Goal: Information Seeking & Learning: Find specific fact

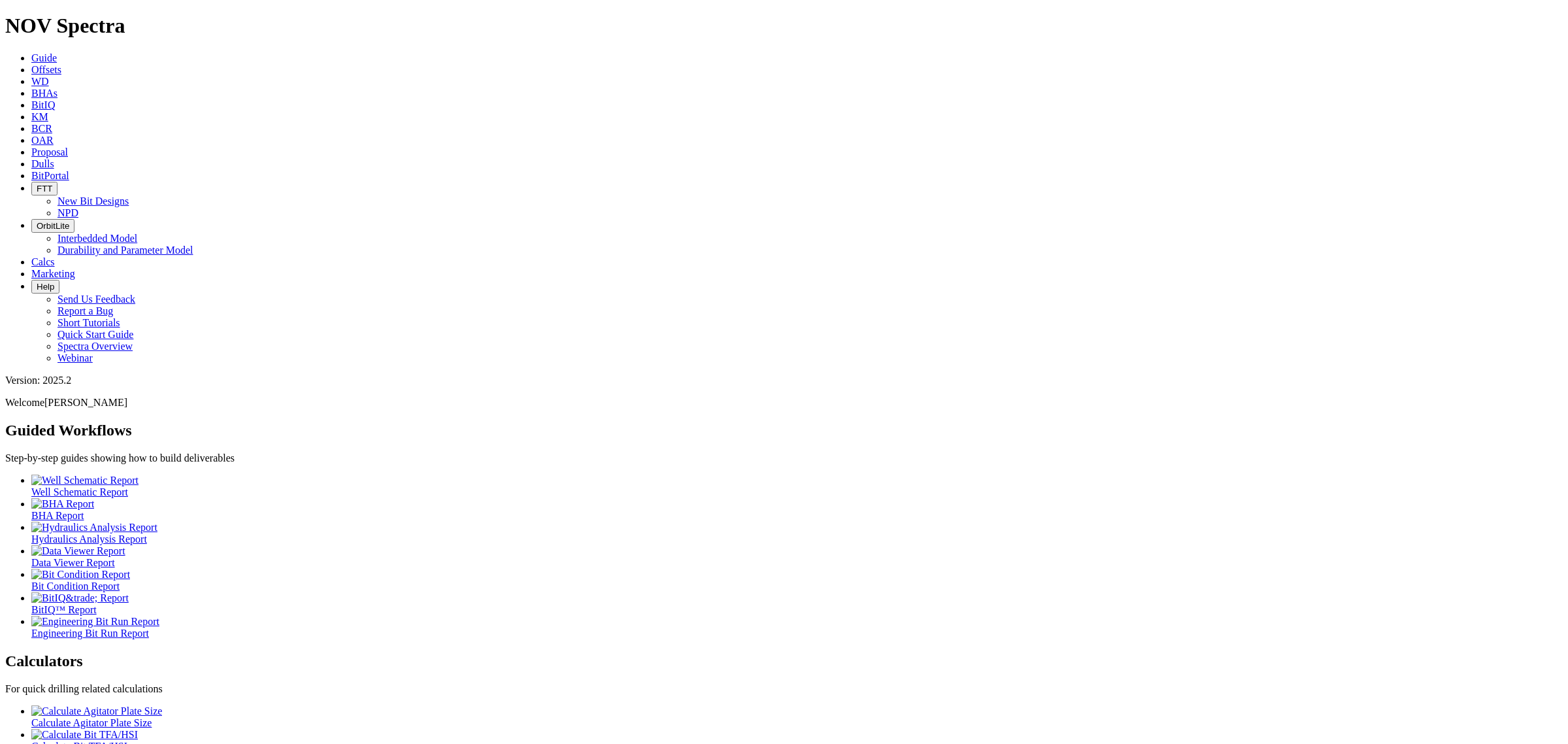
click at [61, 64] on link "Offsets" at bounding box center [46, 69] width 31 height 11
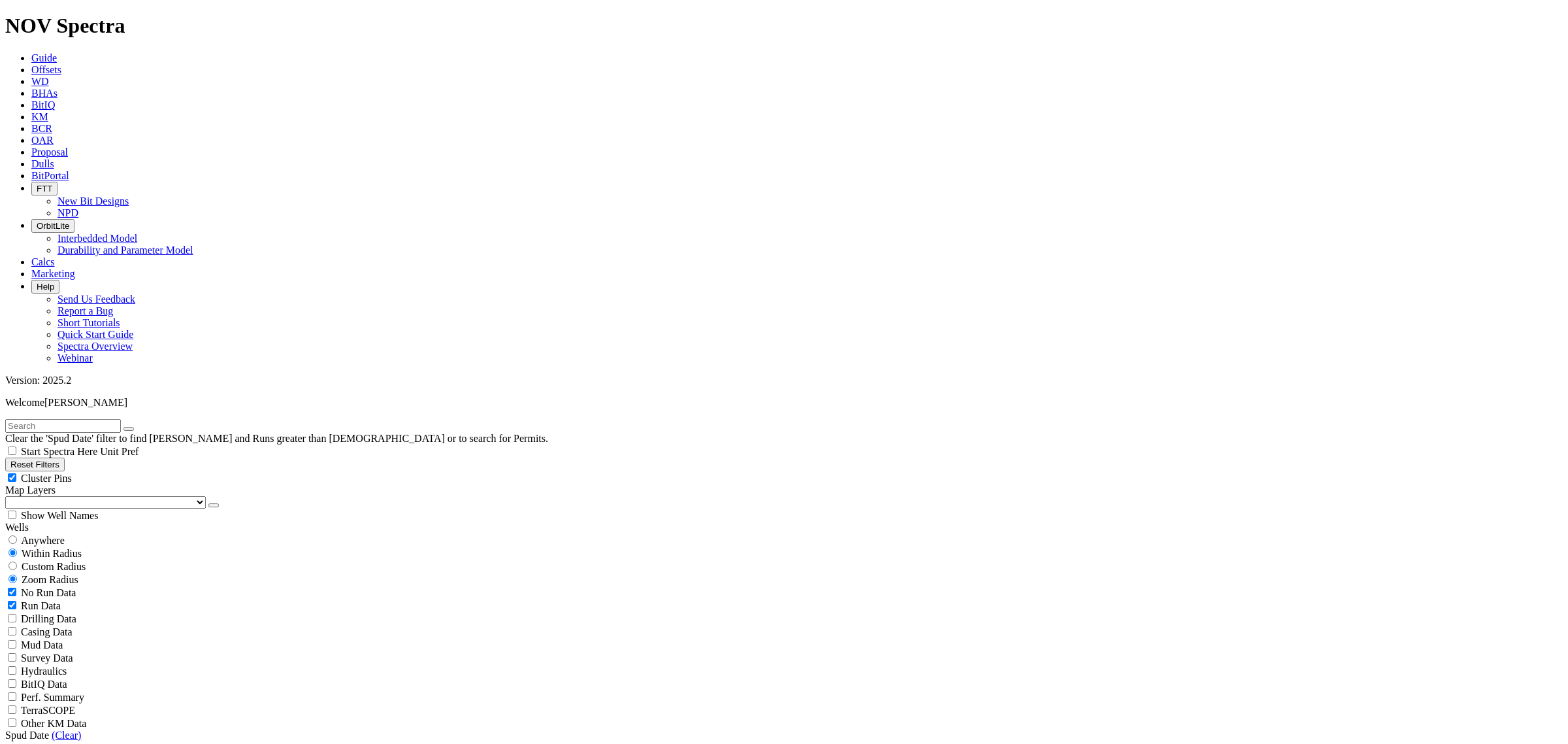
scroll to position [490, 0]
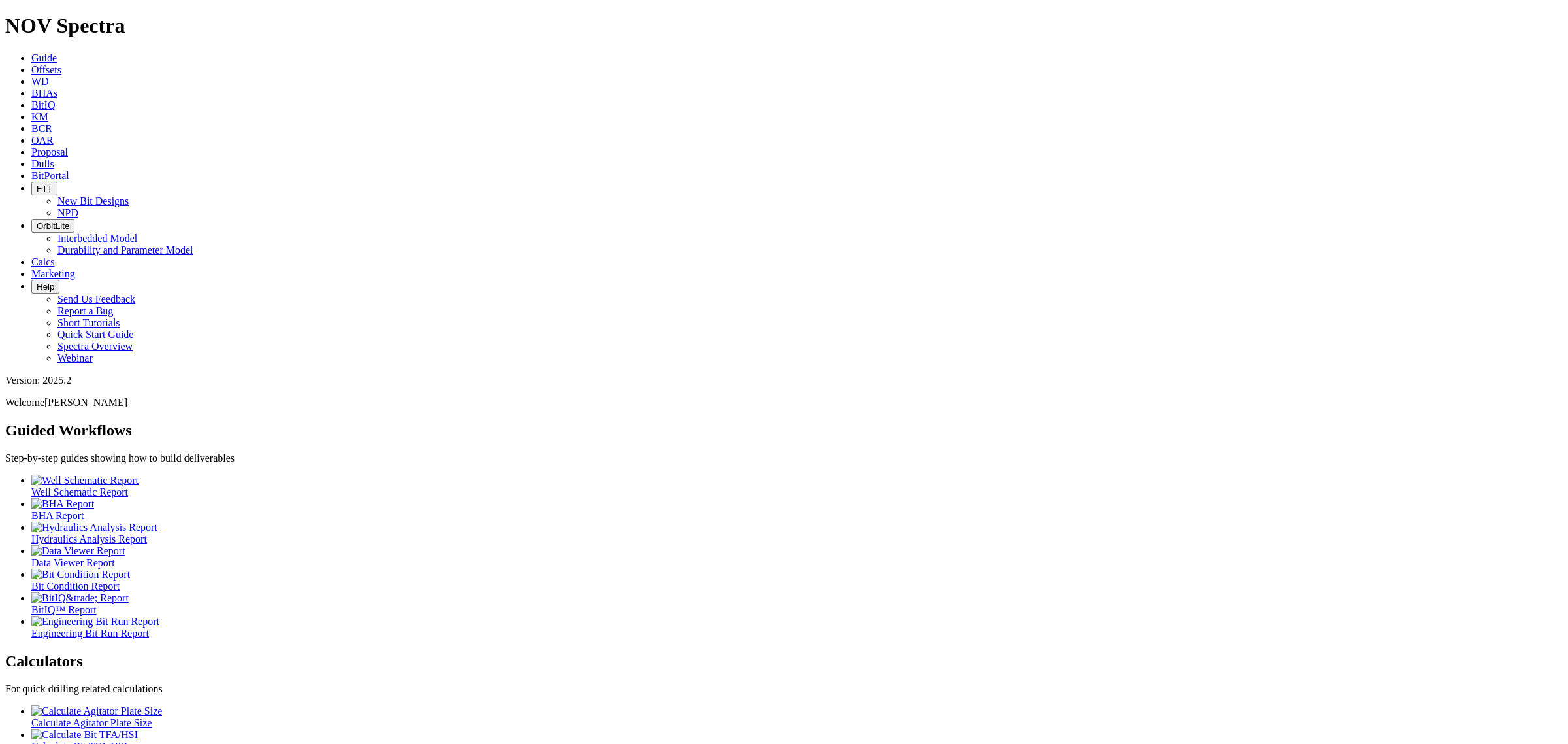
click at [31, 158] on icon at bounding box center [31, 163] width 0 height 11
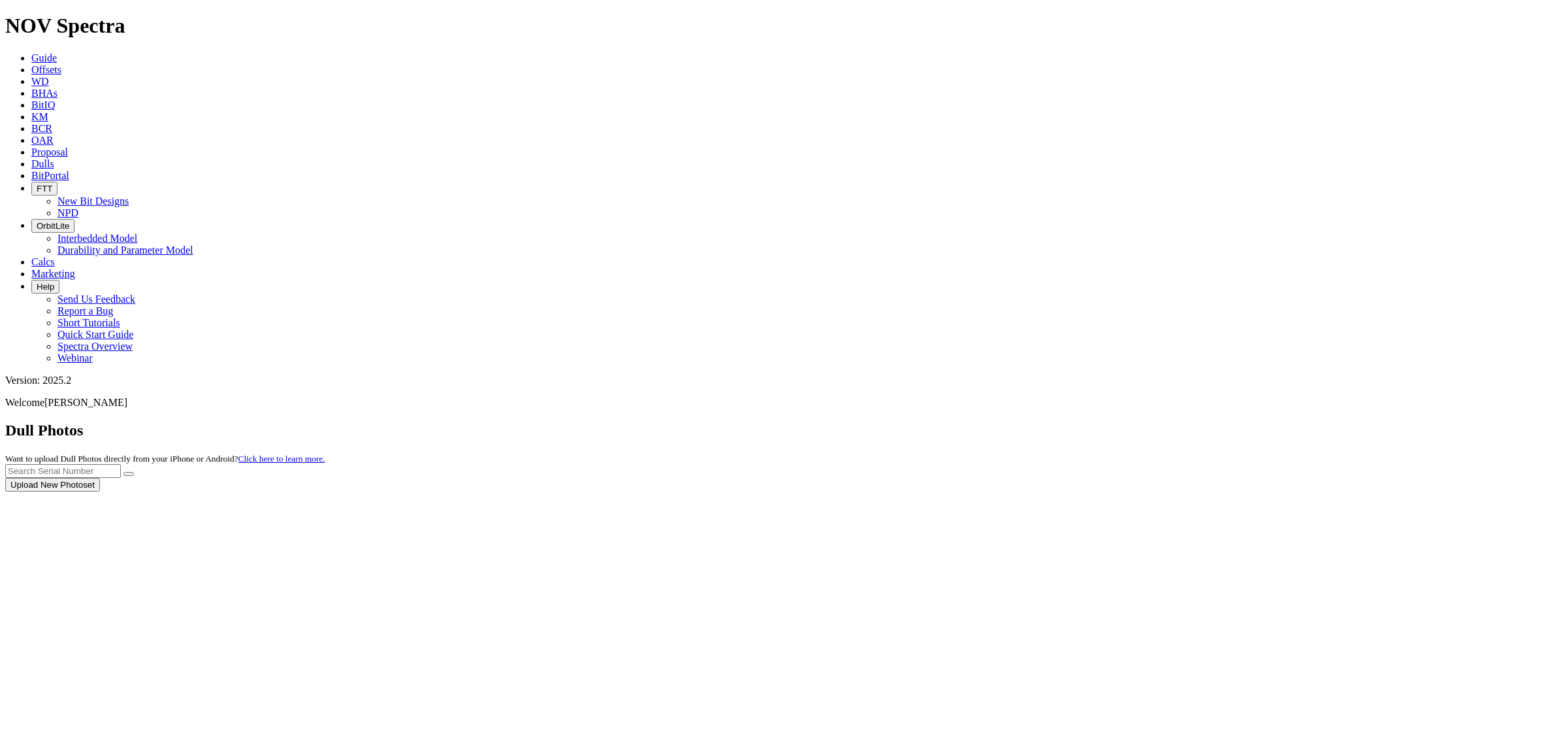
click at [1288, 491] on div at bounding box center [784, 491] width 1558 height 0
click at [121, 464] on input "text" at bounding box center [63, 470] width 116 height 14
click at [123, 471] on button "submit" at bounding box center [128, 473] width 11 height 4
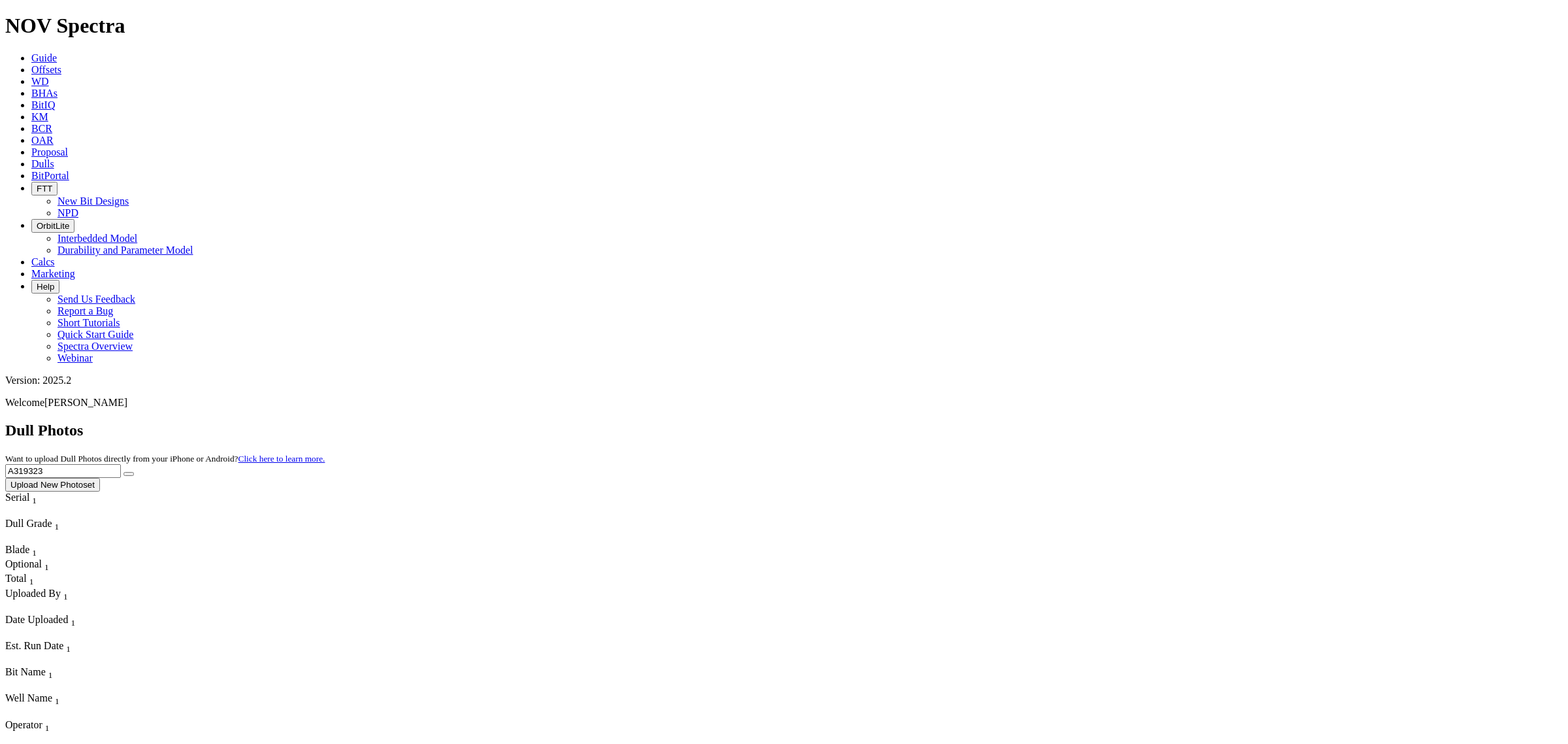
click at [121, 464] on input "A319323" at bounding box center [63, 470] width 116 height 14
type input "A319324"
click at [123, 471] on button "submit" at bounding box center [128, 473] width 11 height 4
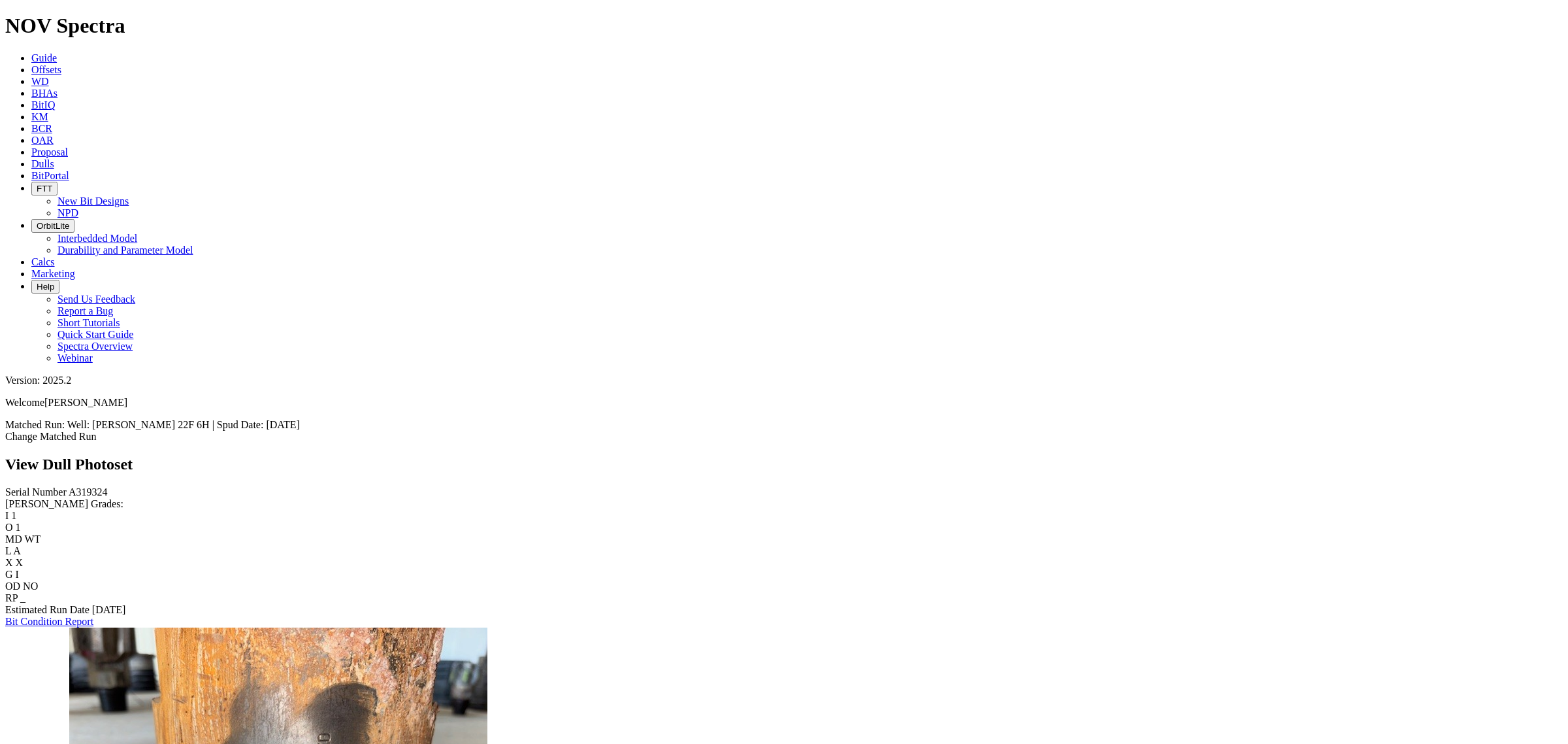
scroll to position [1389, 0]
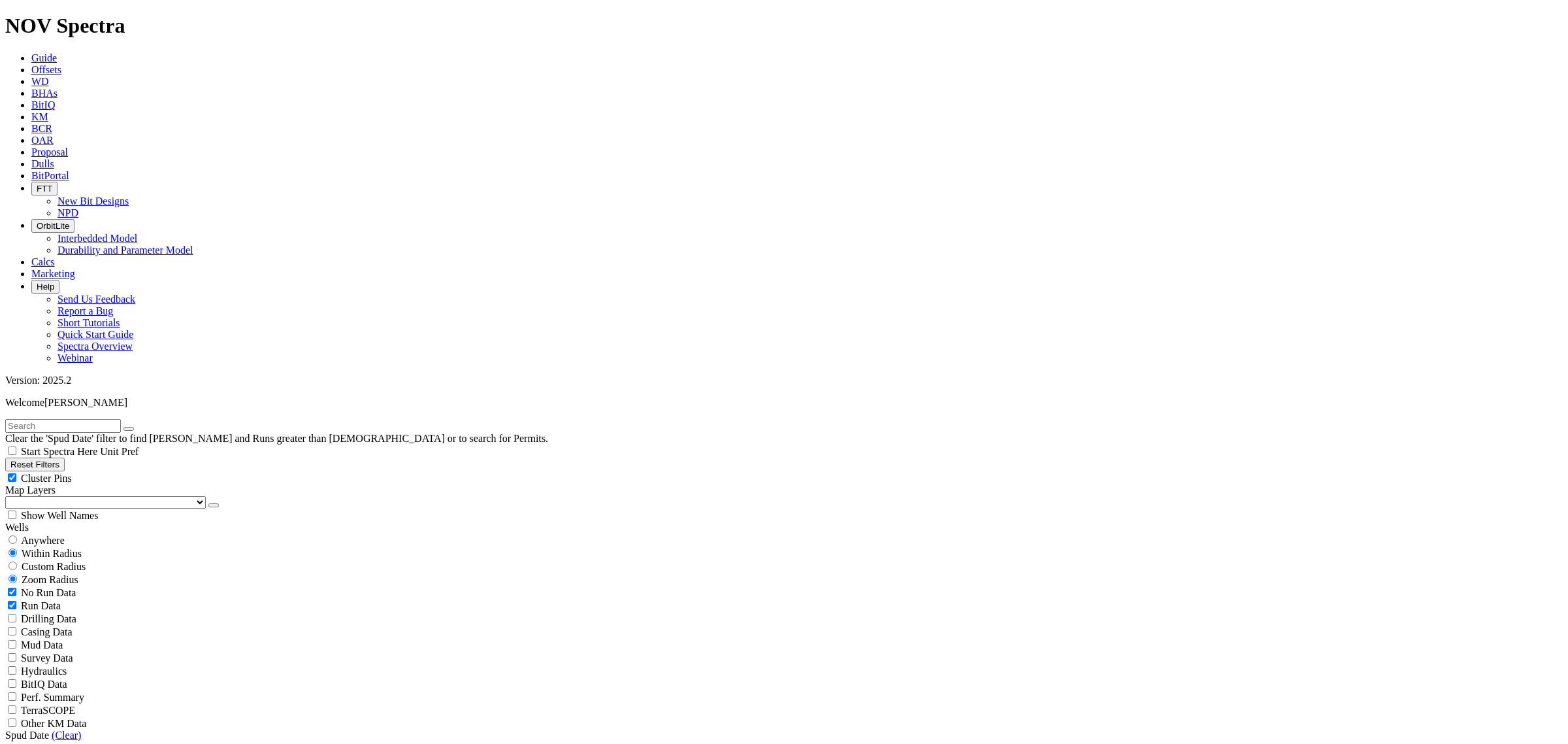
scroll to position [490, 0]
click at [48, 111] on span "KM" at bounding box center [39, 116] width 17 height 11
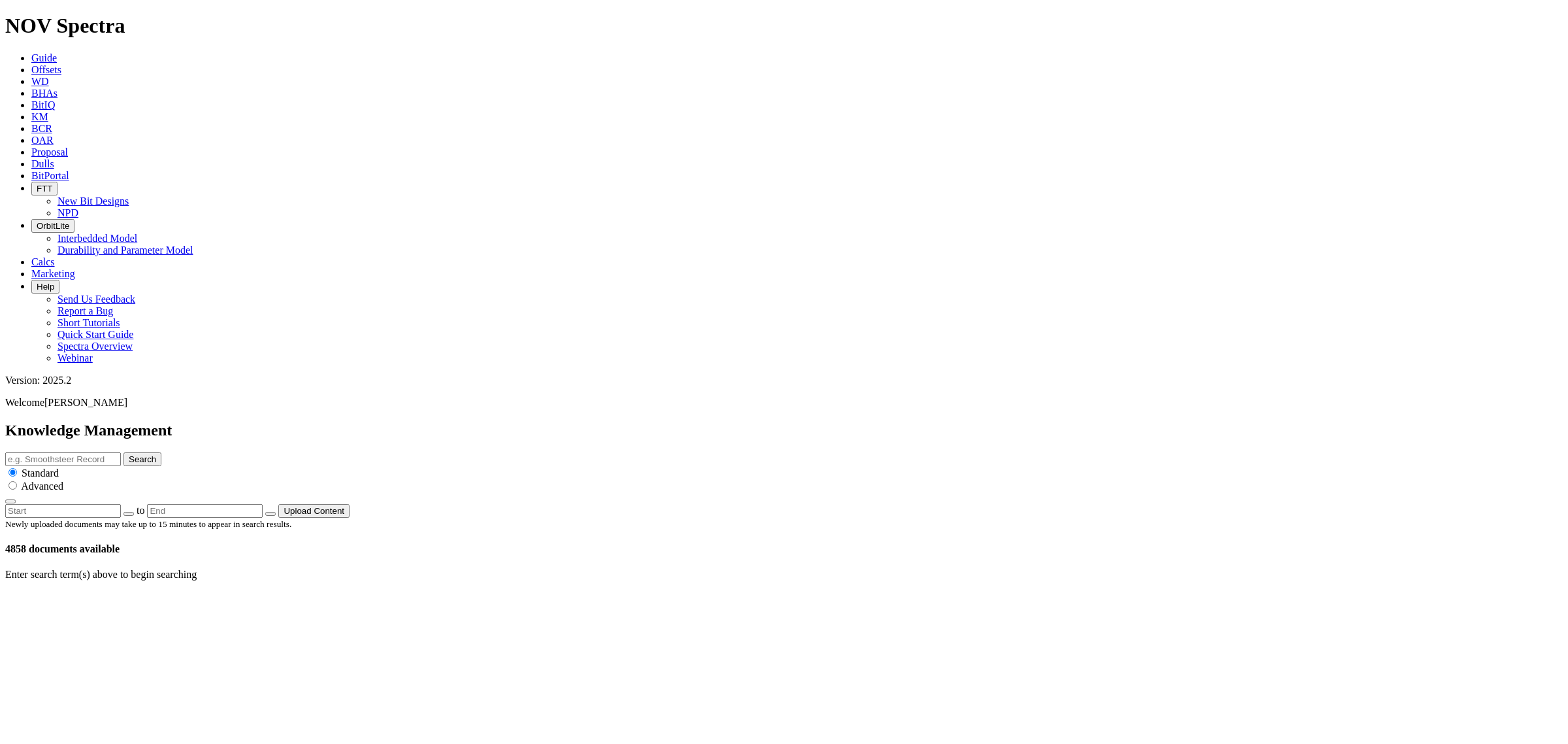
click at [121, 452] on input "text" at bounding box center [63, 459] width 116 height 14
type input "eagle"
click at [123, 452] on button "Search" at bounding box center [142, 459] width 38 height 14
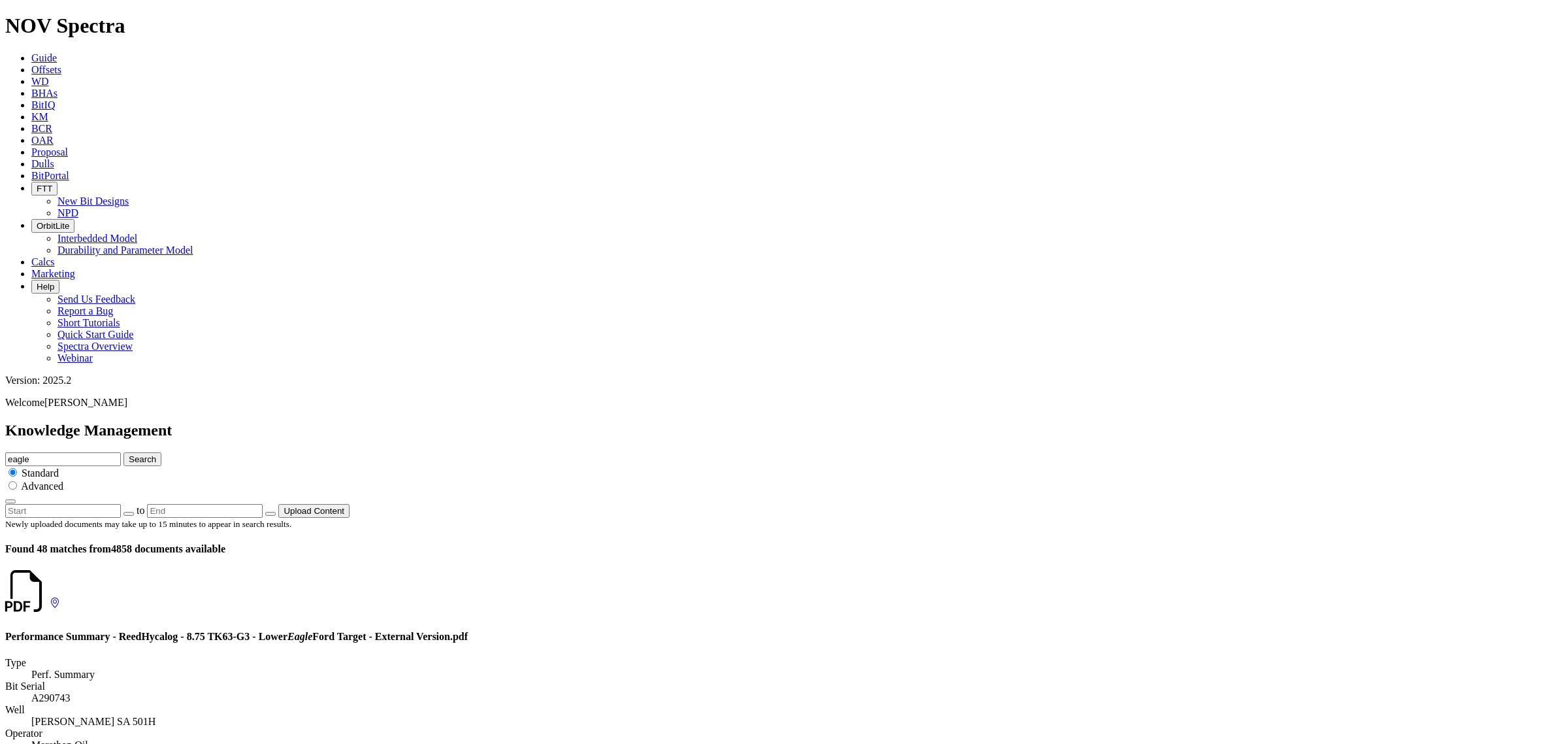
click at [121, 452] on input "eagle" at bounding box center [63, 459] width 116 height 14
type input "eagle eye"
click at [123, 452] on button "Search" at bounding box center [142, 459] width 38 height 14
click at [121, 452] on input "eagle eye" at bounding box center [63, 459] width 116 height 14
type input "eagleeye"
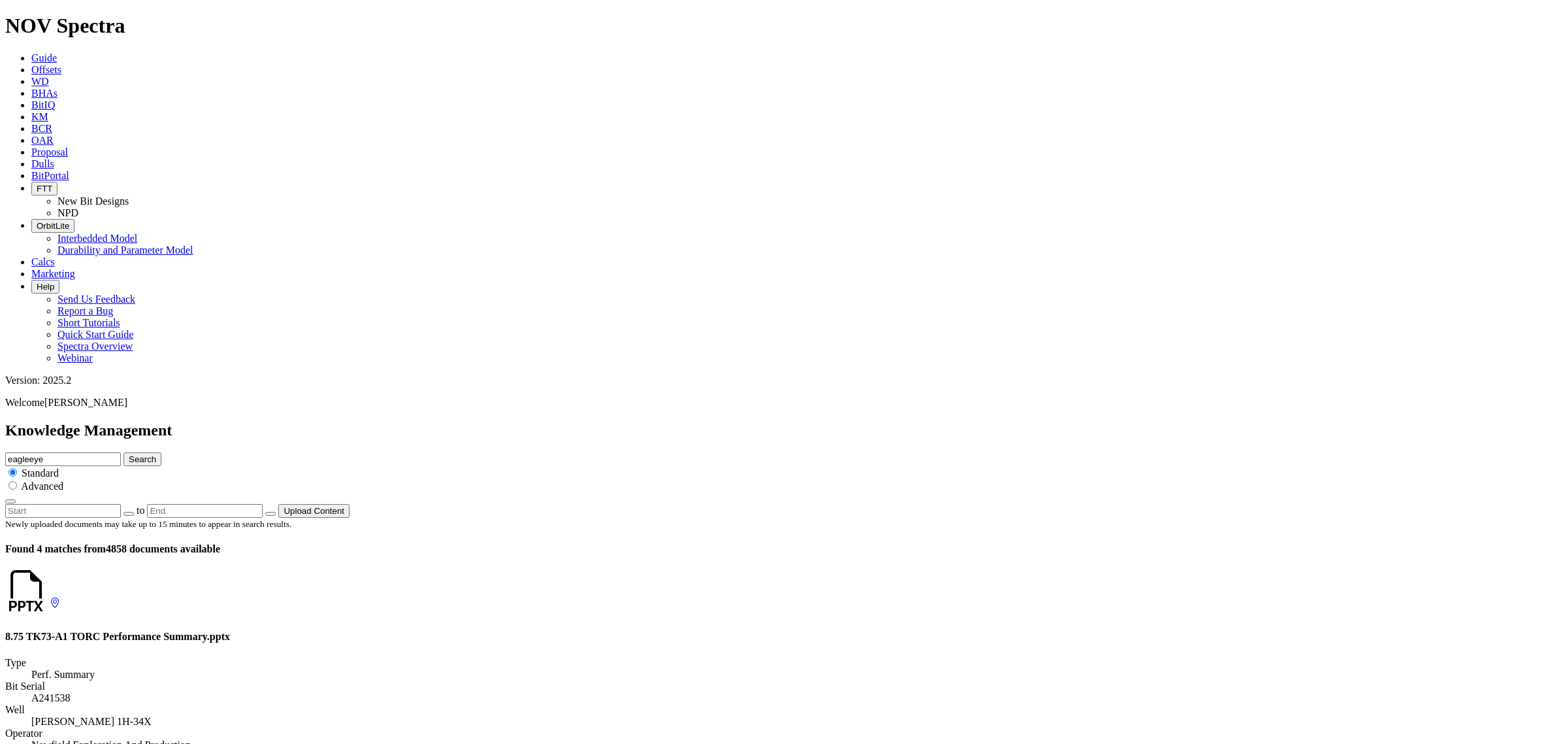
click at [123, 452] on button "Search" at bounding box center [142, 459] width 38 height 14
